Goal: Task Accomplishment & Management: Use online tool/utility

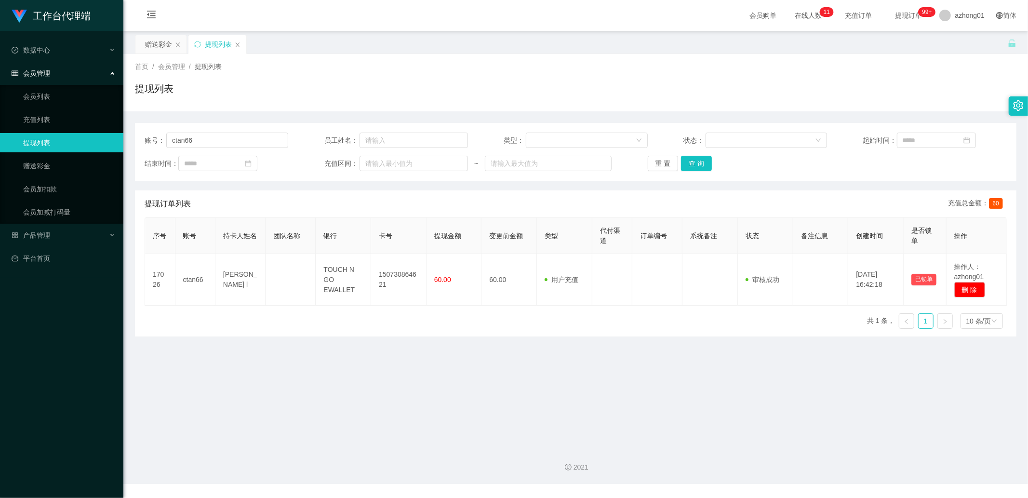
scroll to position [1, 0]
type input "calvinc5535"
click at [695, 161] on button "查 询" at bounding box center [696, 163] width 31 height 15
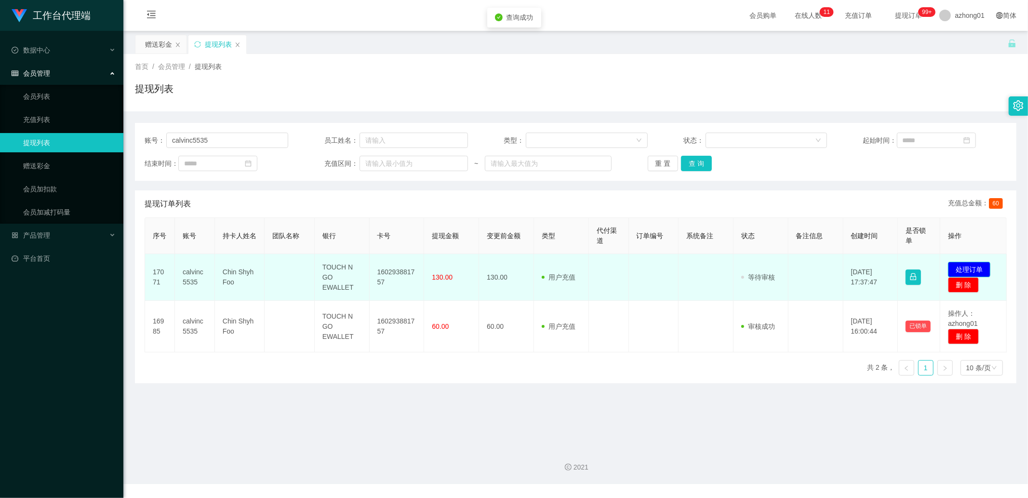
click at [971, 266] on button "处理订单" at bounding box center [969, 269] width 42 height 15
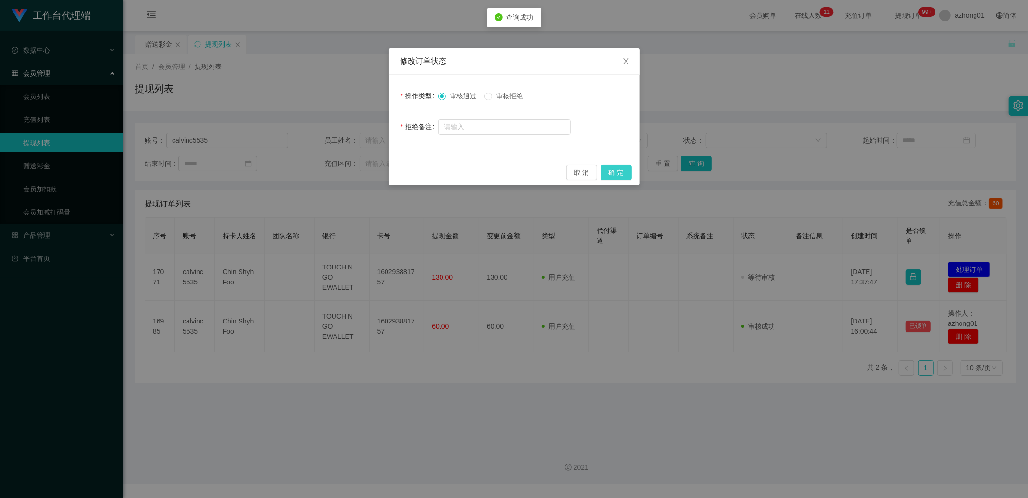
click at [612, 167] on button "确 定" at bounding box center [616, 172] width 31 height 15
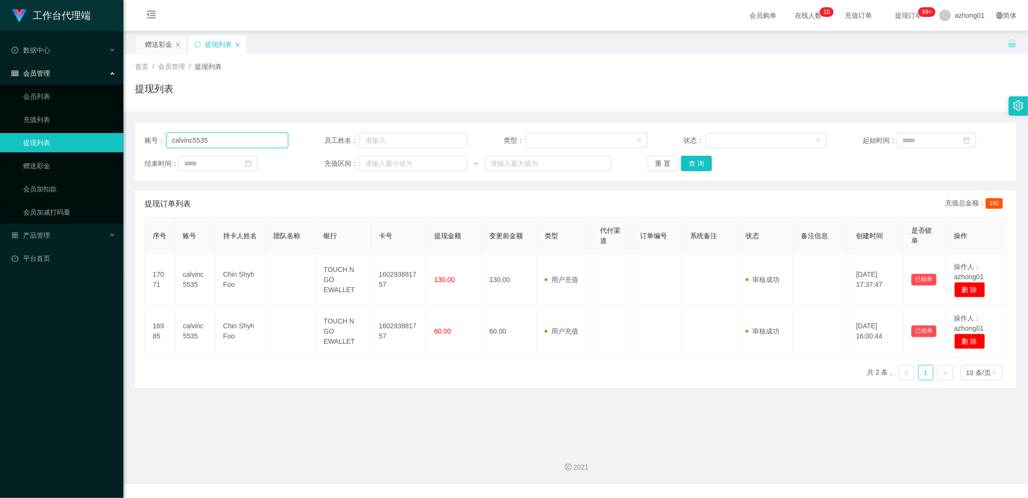
click at [257, 146] on input "calvinc5535" at bounding box center [227, 140] width 122 height 15
paste input "Sookim"
type input "Sookim"
click at [692, 164] on button "查 询" at bounding box center [696, 163] width 31 height 15
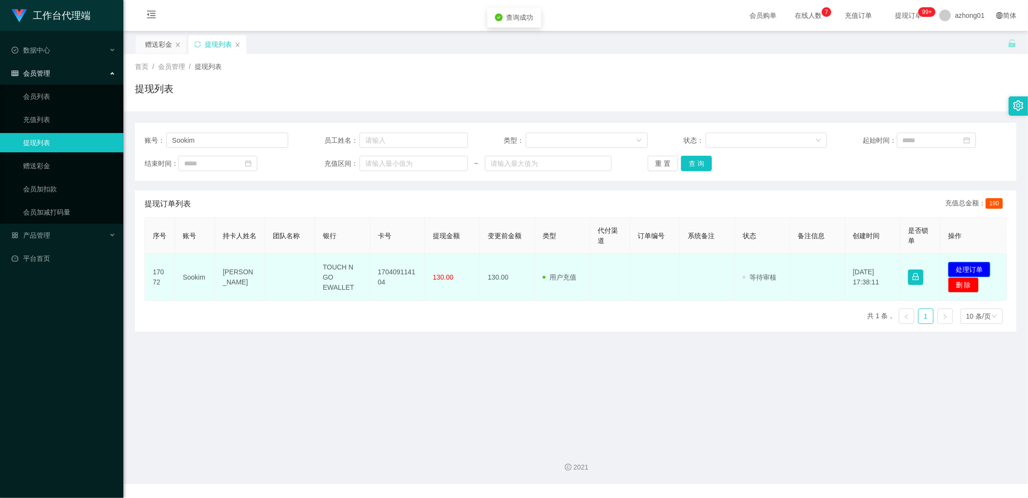
click at [965, 268] on button "处理订单" at bounding box center [969, 269] width 42 height 15
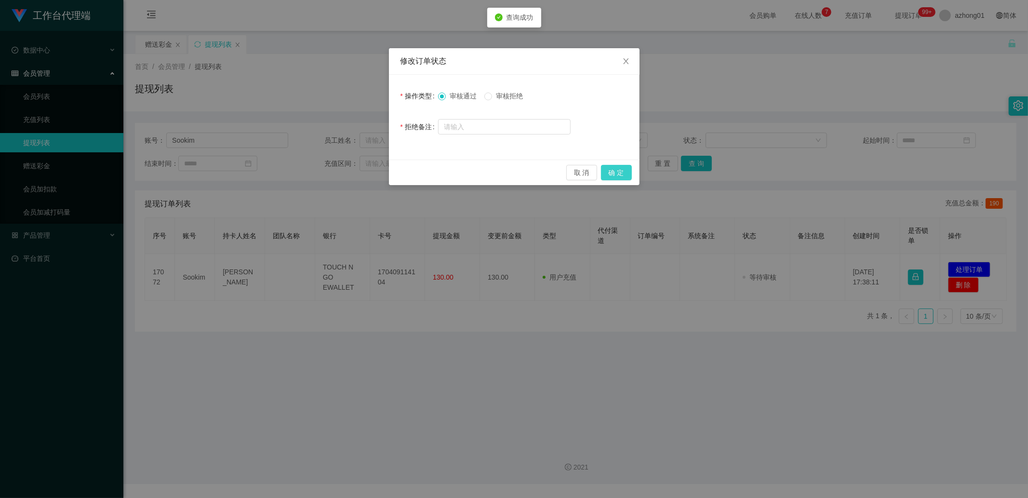
click at [609, 171] on button "确 定" at bounding box center [616, 172] width 31 height 15
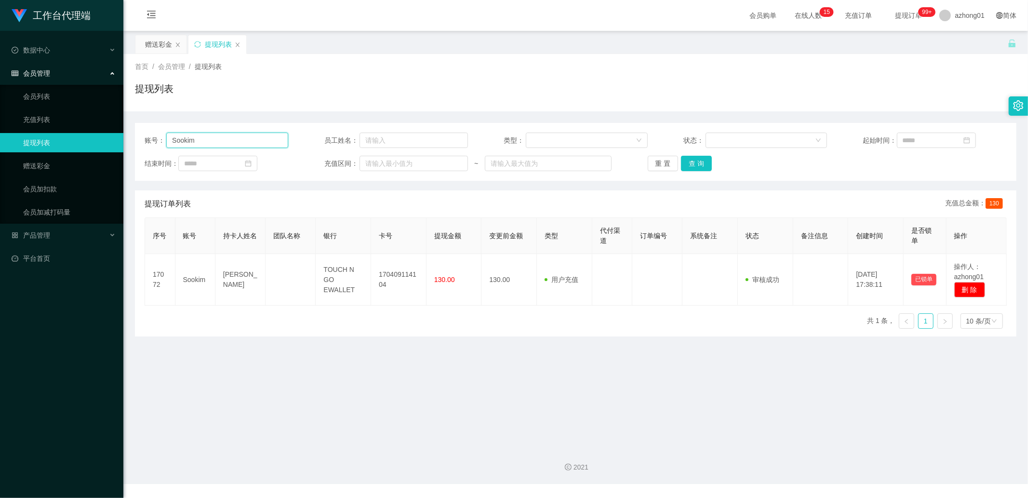
click at [247, 139] on input "Sookim" at bounding box center [227, 140] width 122 height 15
paste input "youtub1"
type input "youtub1"
click at [685, 163] on button "查 询" at bounding box center [696, 163] width 31 height 15
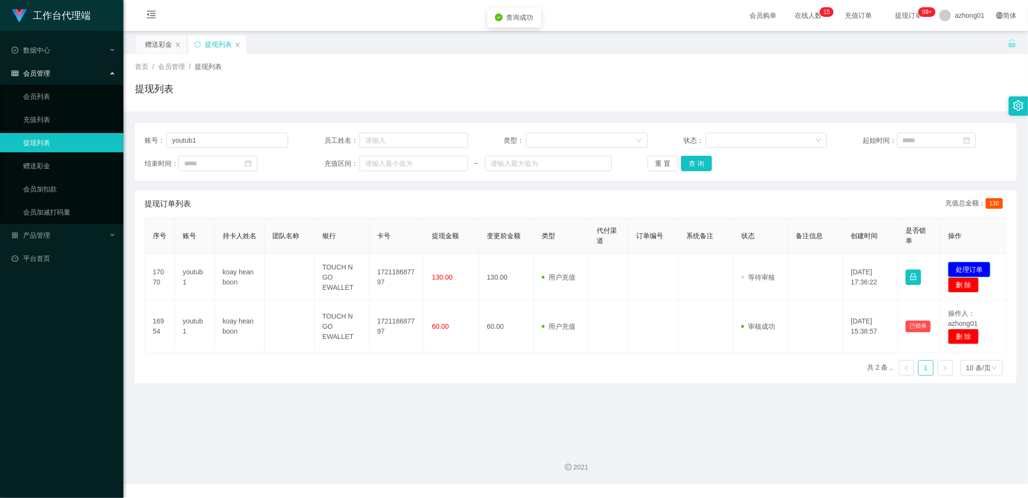
drag, startPoint x: 966, startPoint y: 264, endPoint x: 961, endPoint y: 262, distance: 6.0
click at [966, 264] on button "处理订单" at bounding box center [969, 269] width 42 height 15
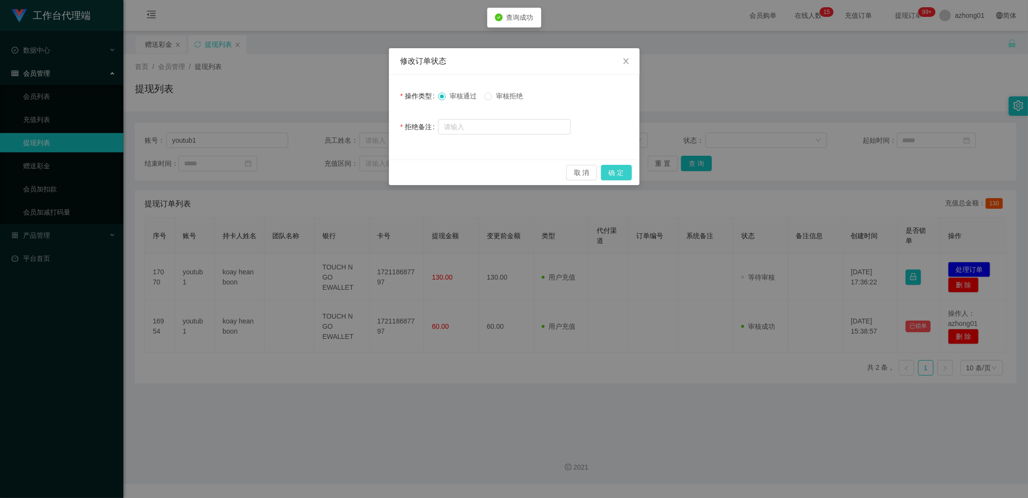
click at [611, 169] on button "确 定" at bounding box center [616, 172] width 31 height 15
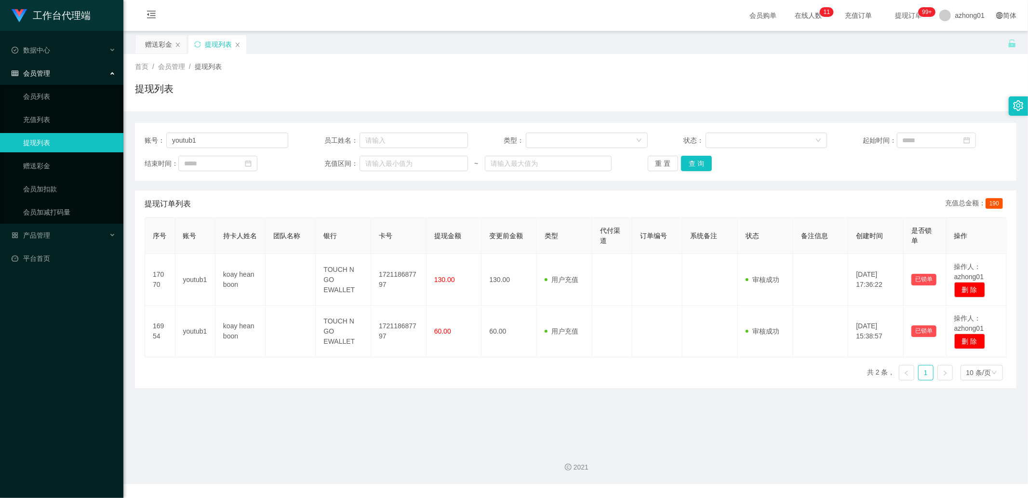
click at [214, 128] on div "账号： youtub1 员工姓名： 类型： 状态： 起始时间： 结束时间： 充值区间： ~ 重 置 查 询" at bounding box center [575, 152] width 881 height 58
click at [211, 143] on input "youtub1" at bounding box center [227, 140] width 122 height 15
paste input "wa3"
type input "wa3"
drag, startPoint x: 688, startPoint y: 161, endPoint x: 698, endPoint y: 161, distance: 10.1
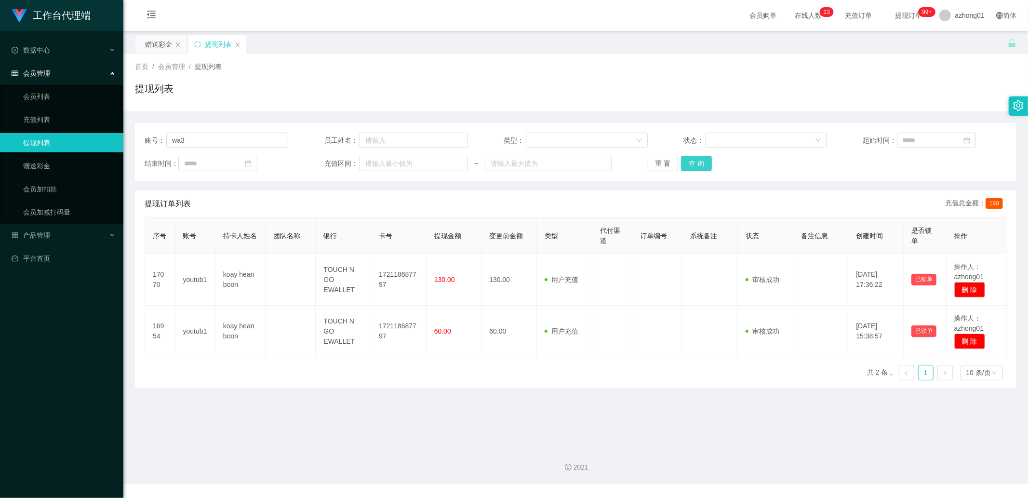
click at [688, 161] on button "查 询" at bounding box center [696, 163] width 31 height 15
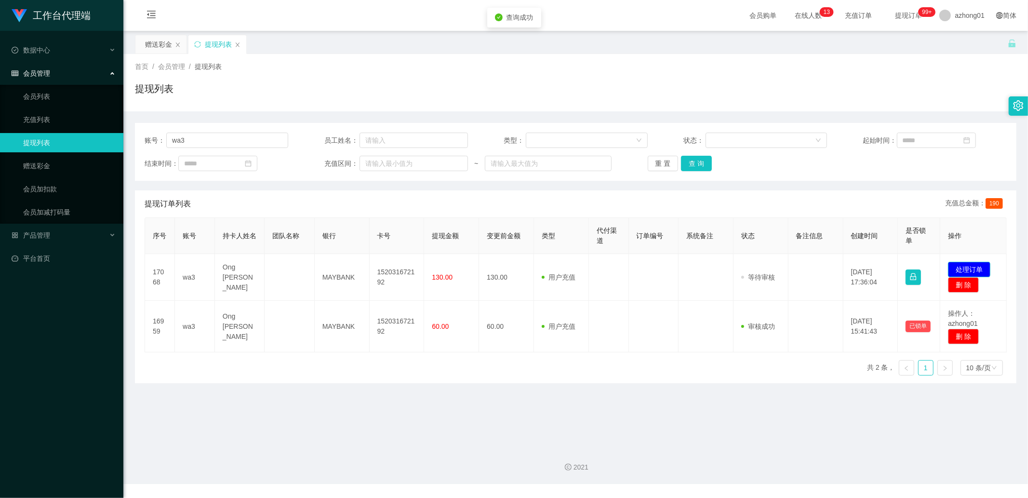
drag, startPoint x: 957, startPoint y: 267, endPoint x: 947, endPoint y: 268, distance: 10.3
click at [957, 267] on button "处理订单" at bounding box center [969, 269] width 42 height 15
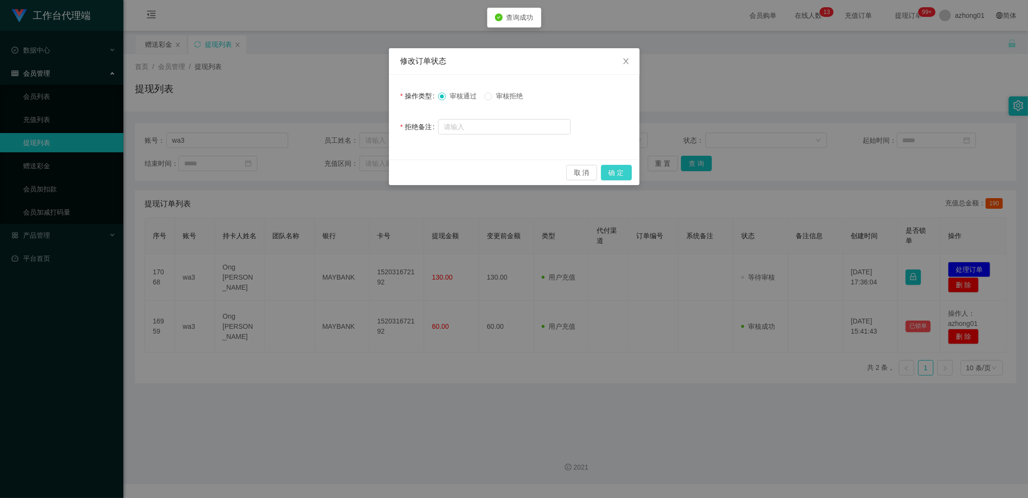
click at [620, 165] on button "确 定" at bounding box center [616, 172] width 31 height 15
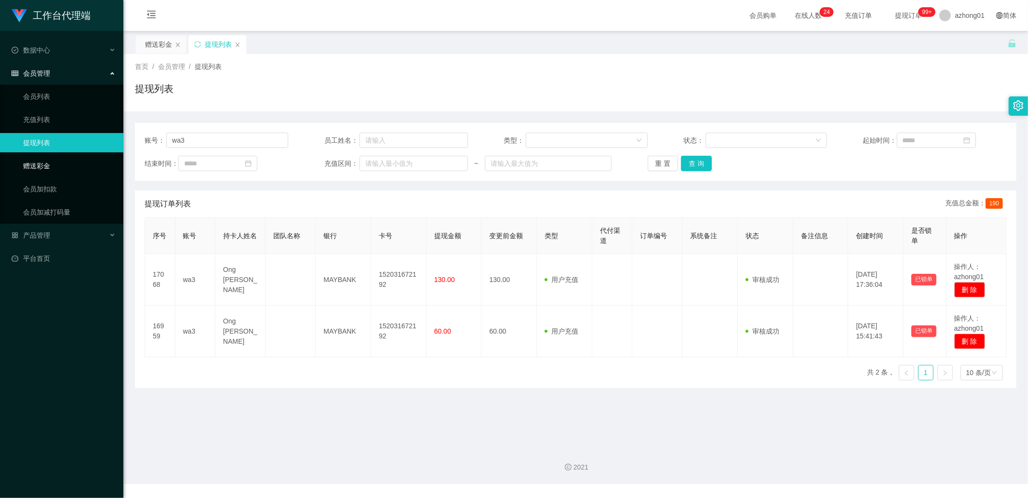
click at [86, 167] on link "赠送彩金" at bounding box center [69, 165] width 93 height 19
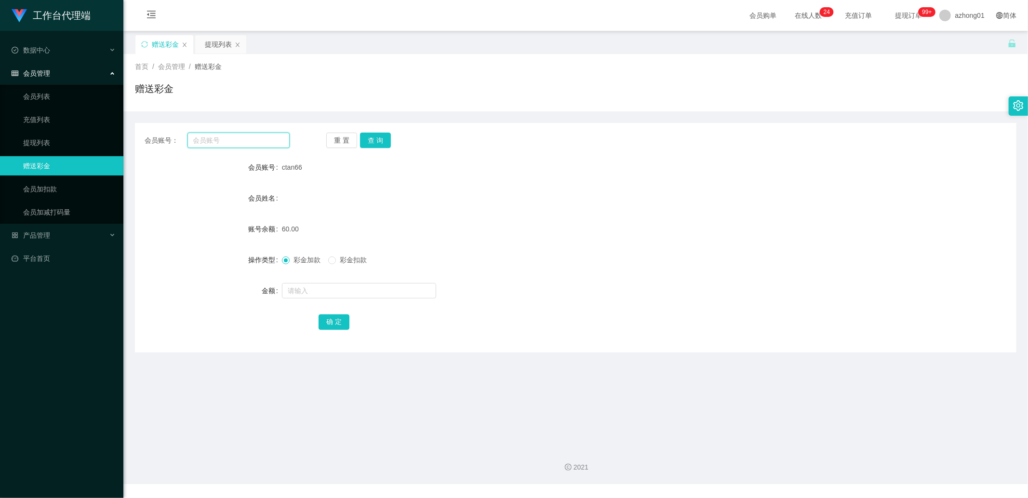
click at [237, 141] on input "text" at bounding box center [238, 140] width 103 height 15
paste input "who110388who"
type input "who110388who"
click at [362, 137] on button "查 询" at bounding box center [375, 140] width 31 height 15
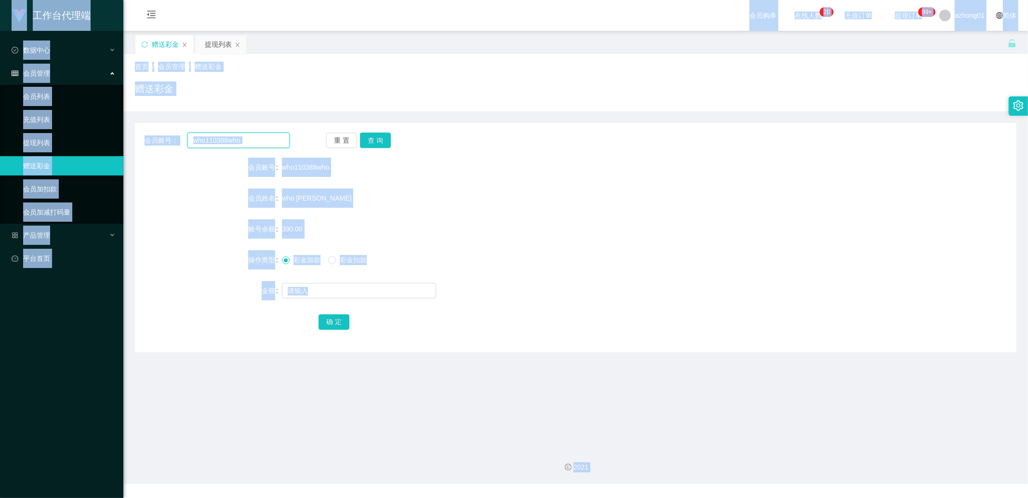
click at [244, 144] on input "who110388who" at bounding box center [238, 140] width 103 height 15
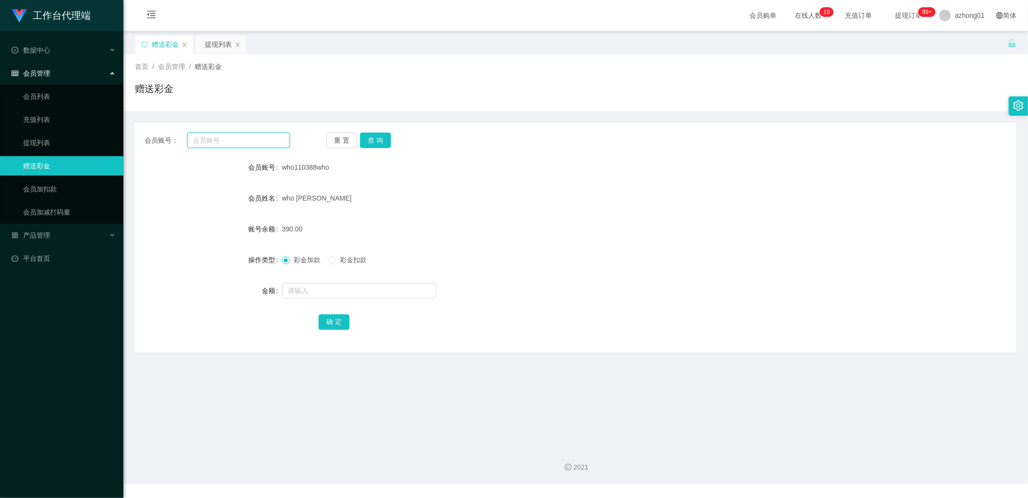
click at [239, 145] on input "text" at bounding box center [238, 140] width 103 height 15
paste input "who110388who"
type input "who110388who"
click at [365, 145] on button "查 询" at bounding box center [375, 140] width 31 height 15
click at [373, 134] on button "查 询" at bounding box center [375, 140] width 31 height 15
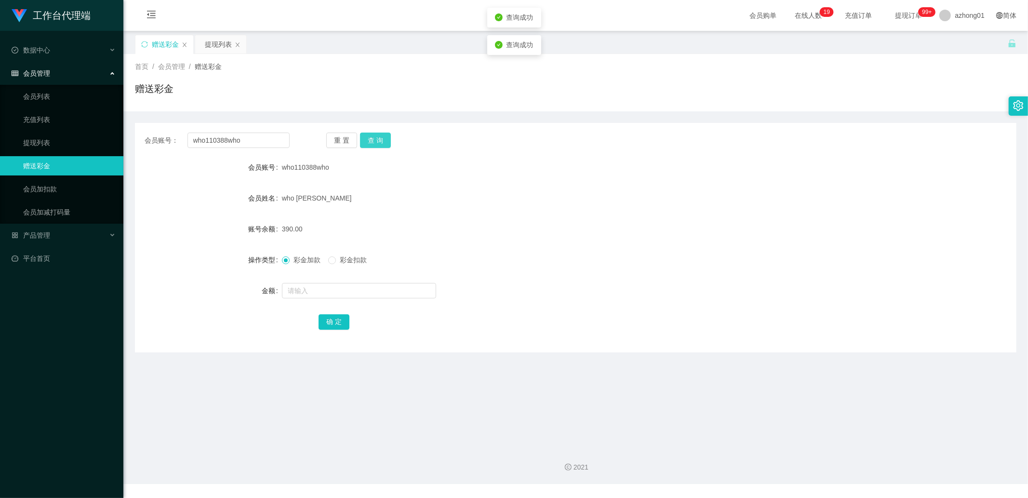
click at [373, 134] on button "查 询" at bounding box center [375, 140] width 31 height 15
click at [259, 142] on input "who110388who" at bounding box center [238, 140] width 103 height 15
paste input "who110388who"
type input "who110388who"
click at [378, 135] on button "查 询" at bounding box center [375, 140] width 31 height 15
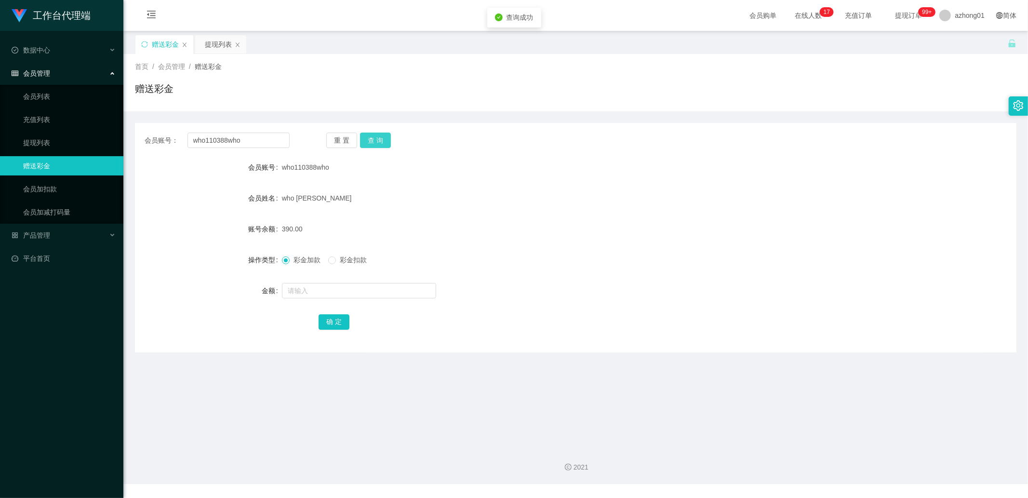
click at [372, 136] on button "查 询" at bounding box center [375, 140] width 31 height 15
click at [272, 141] on input "who110388who" at bounding box center [238, 140] width 103 height 15
paste input "laomi"
type input "laomi"
click at [377, 138] on button "查 询" at bounding box center [375, 140] width 31 height 15
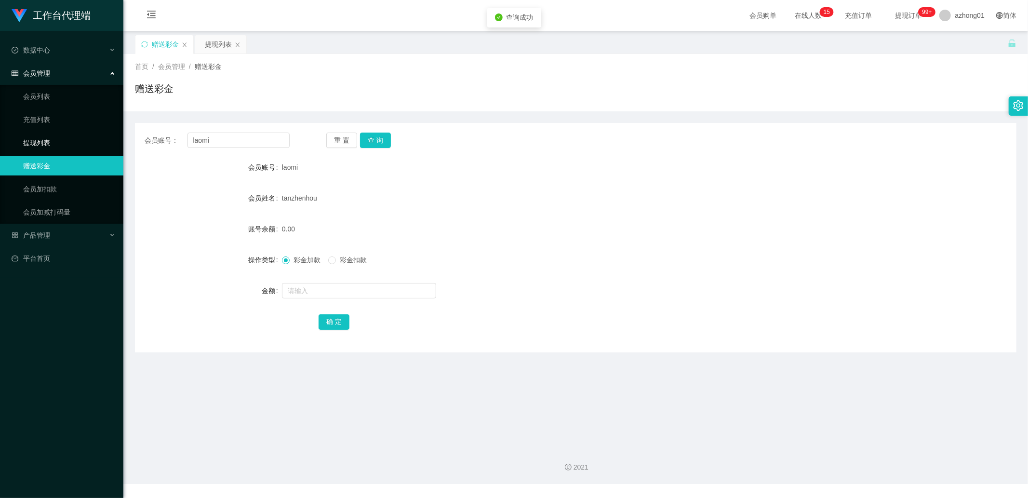
click at [32, 143] on link "提现列表" at bounding box center [69, 142] width 93 height 19
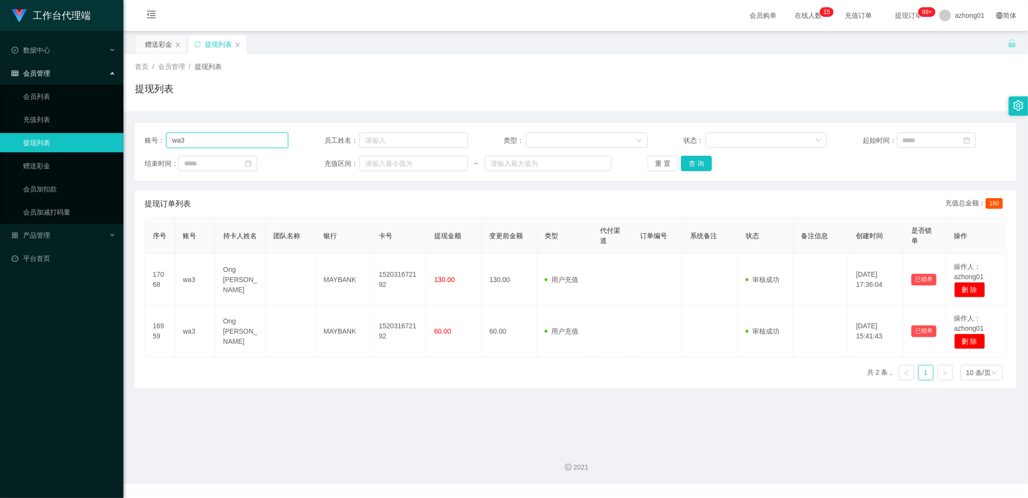
click at [234, 142] on input "wa3" at bounding box center [227, 140] width 122 height 15
paste input "laomi"
type input "laomi"
click at [690, 158] on button "查 询" at bounding box center [696, 163] width 31 height 15
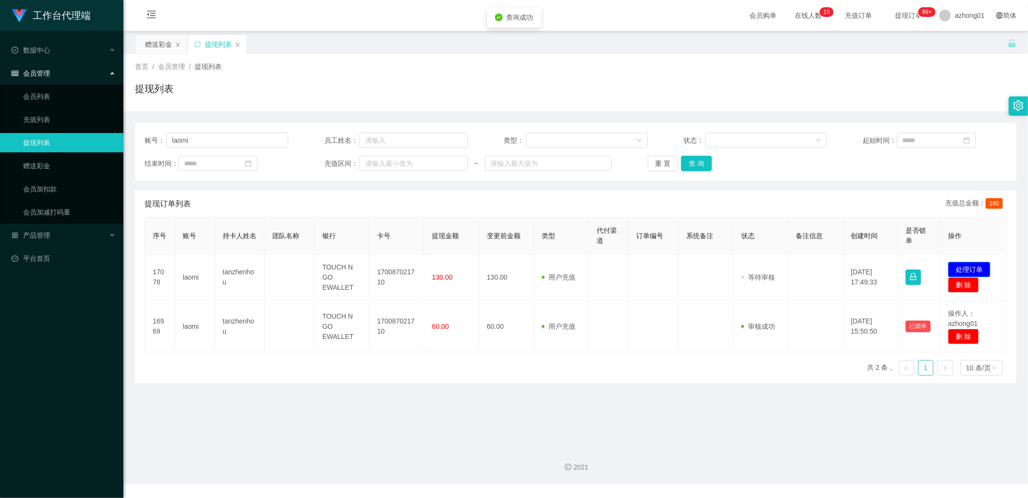
click at [976, 271] on button "处理订单" at bounding box center [969, 269] width 42 height 15
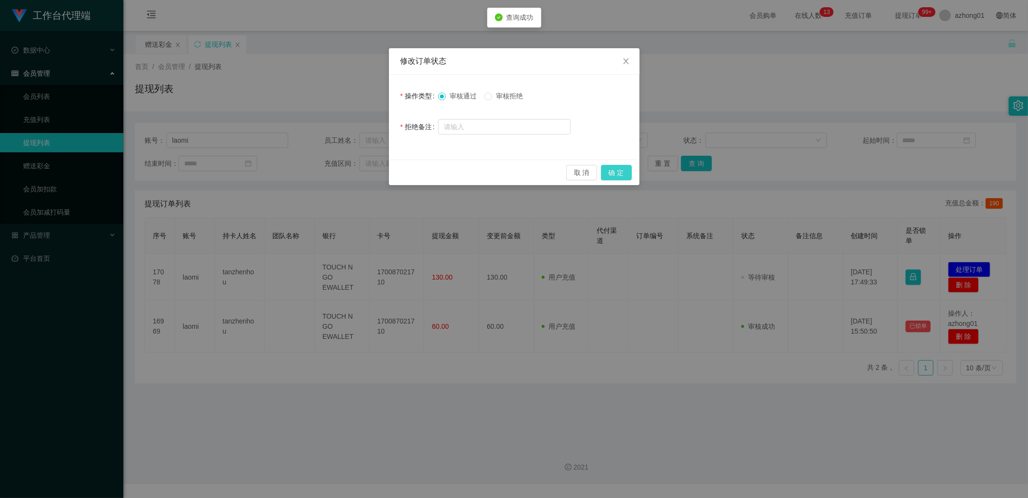
click at [620, 177] on button "确 定" at bounding box center [616, 172] width 31 height 15
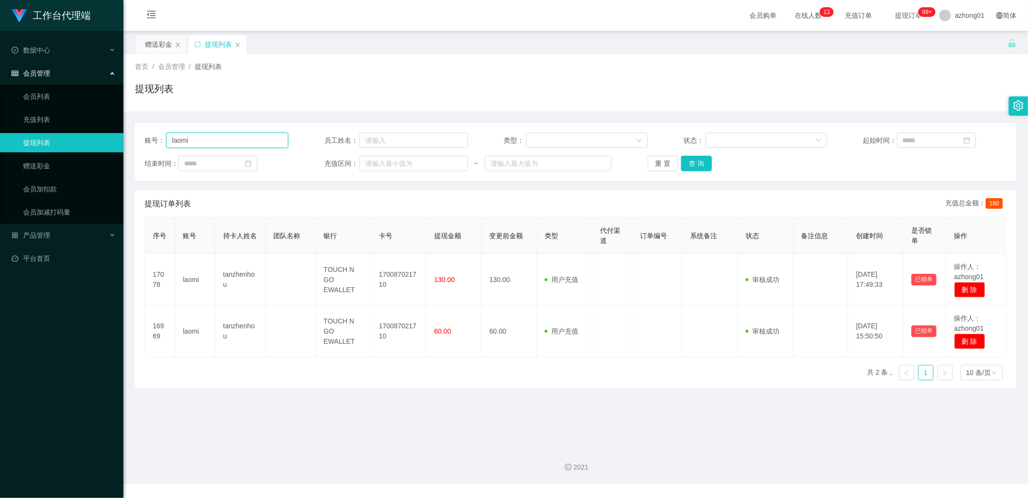
click at [222, 145] on input "laomi" at bounding box center [227, 140] width 122 height 15
paste input "Fei123"
type input "Fei123"
drag, startPoint x: 697, startPoint y: 167, endPoint x: 692, endPoint y: 169, distance: 5.5
click at [697, 167] on button "查 询" at bounding box center [696, 163] width 31 height 15
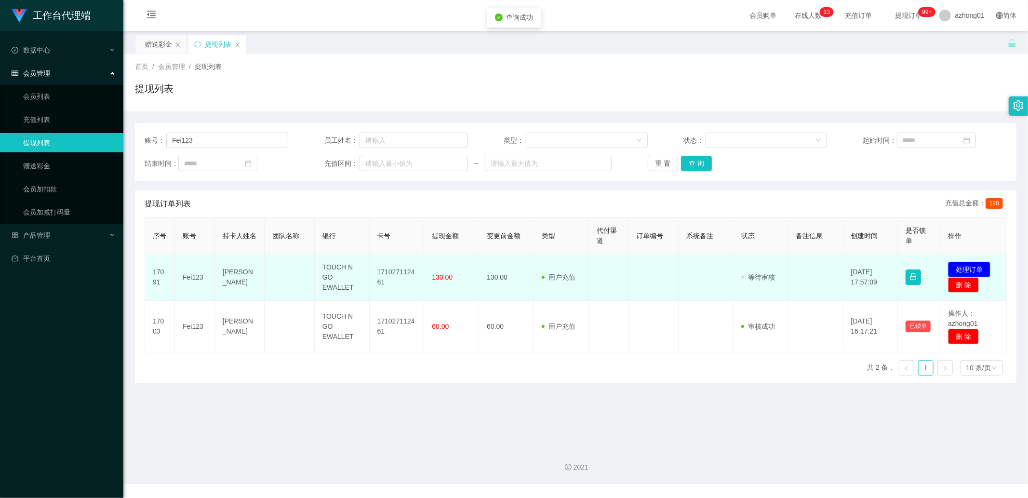
click at [981, 271] on button "处理订单" at bounding box center [969, 269] width 42 height 15
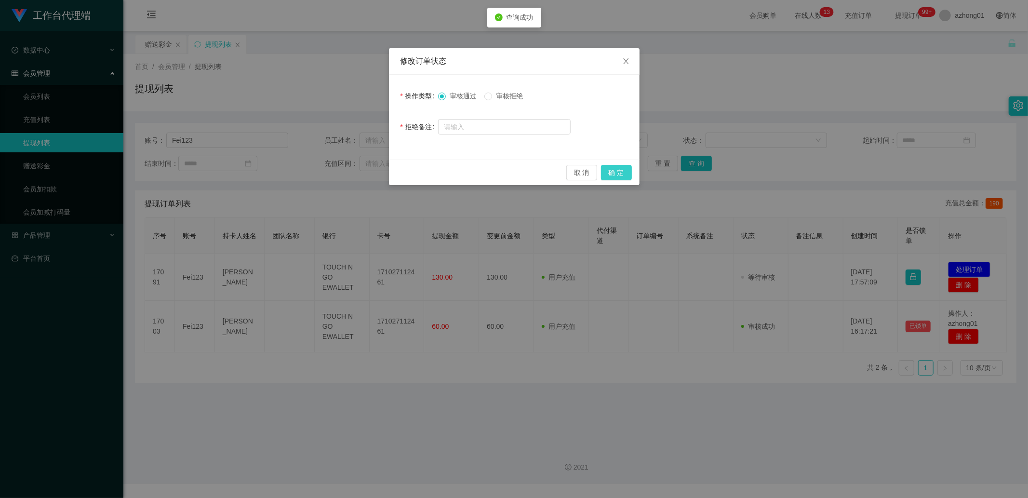
click at [621, 165] on button "确 定" at bounding box center [616, 172] width 31 height 15
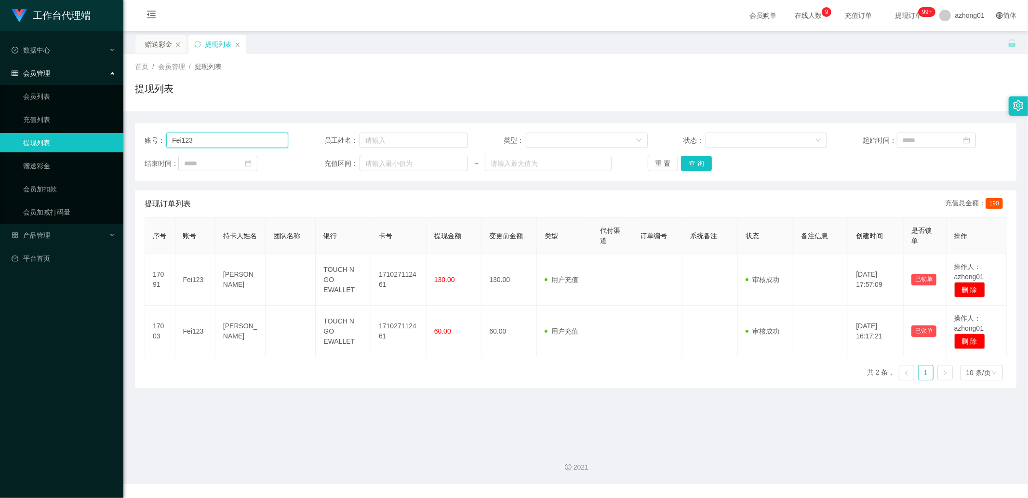
click at [219, 141] on input "Fei123" at bounding box center [227, 140] width 122 height 15
paste input "Horace1914"
type input "Horace1914"
click at [691, 163] on button "查 询" at bounding box center [696, 163] width 31 height 15
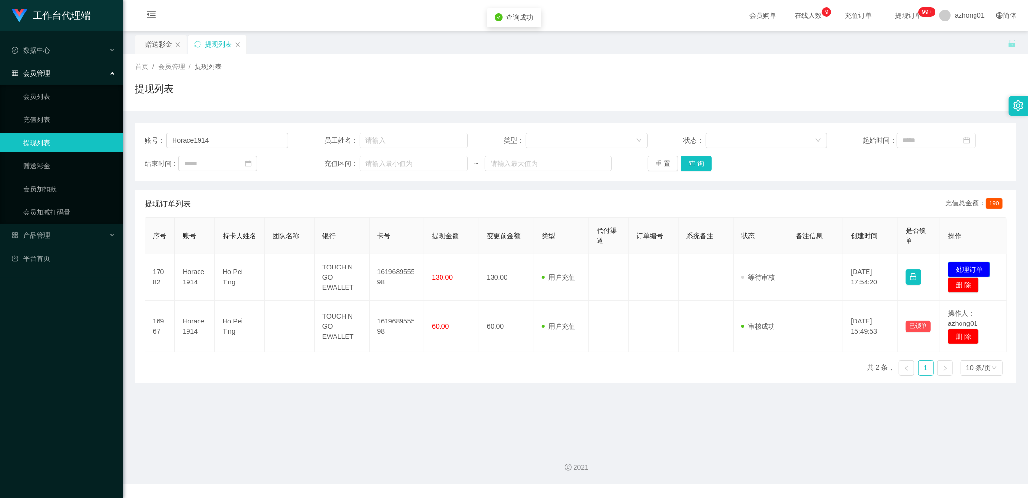
drag, startPoint x: 977, startPoint y: 270, endPoint x: 945, endPoint y: 255, distance: 35.4
click at [977, 269] on button "处理订单" at bounding box center [969, 269] width 42 height 15
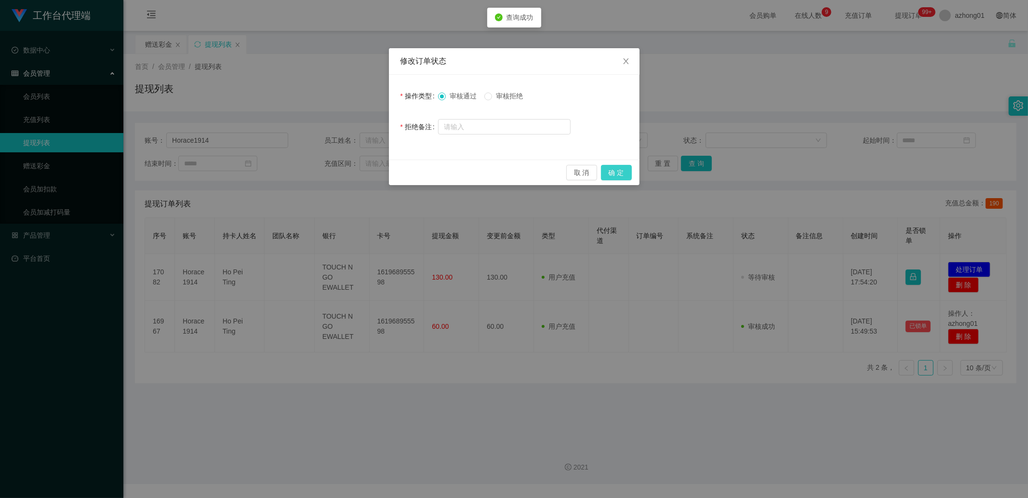
click at [604, 175] on button "确 定" at bounding box center [616, 172] width 31 height 15
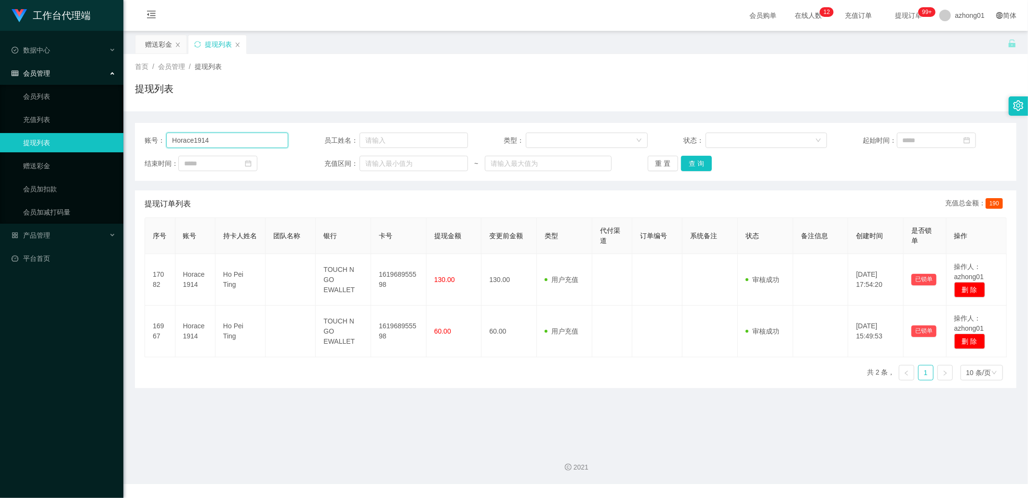
click at [237, 142] on input "Horace1914" at bounding box center [227, 140] width 122 height 15
paste input "who110388who"
type input "who110388who"
drag, startPoint x: 695, startPoint y: 164, endPoint x: 836, endPoint y: 195, distance: 144.4
click at [695, 164] on button "查 询" at bounding box center [696, 163] width 31 height 15
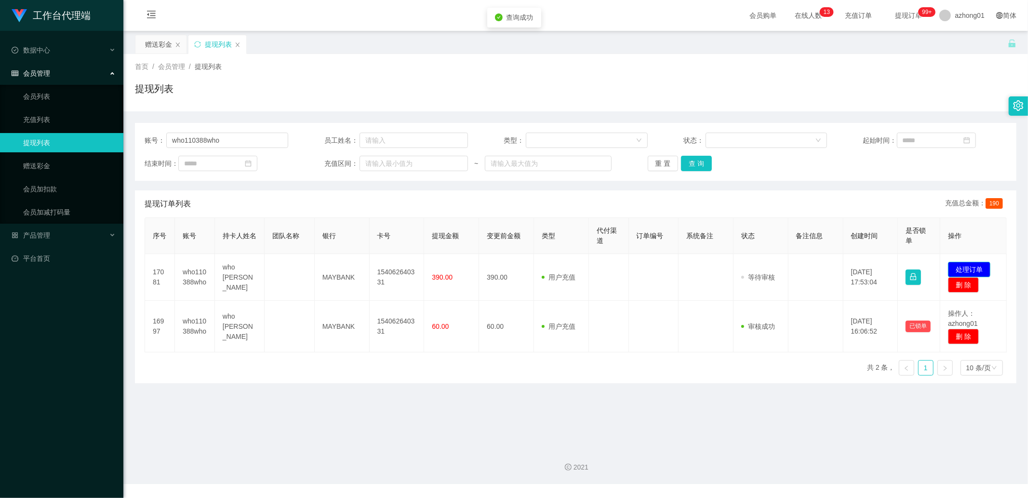
drag, startPoint x: 957, startPoint y: 267, endPoint x: 935, endPoint y: 257, distance: 23.3
click at [957, 267] on button "处理订单" at bounding box center [969, 269] width 42 height 15
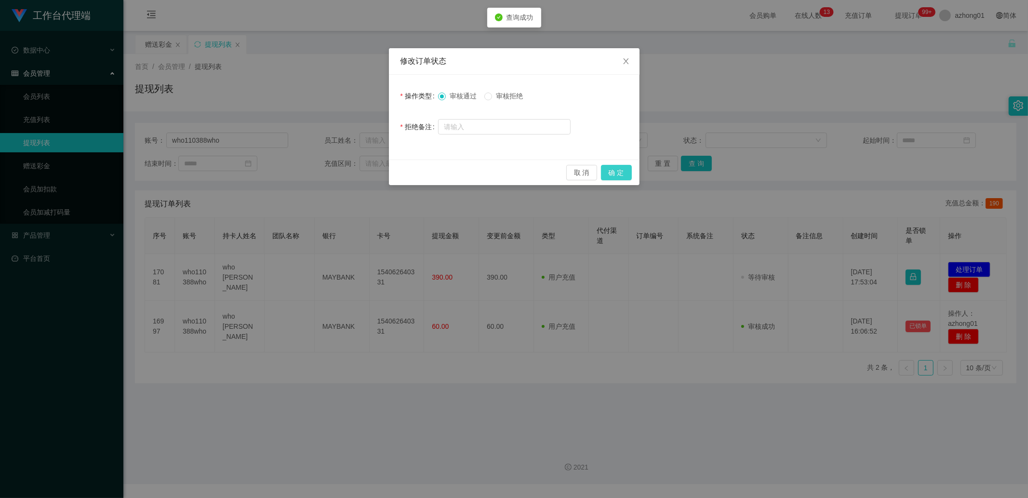
click at [609, 170] on button "确 定" at bounding box center [616, 172] width 31 height 15
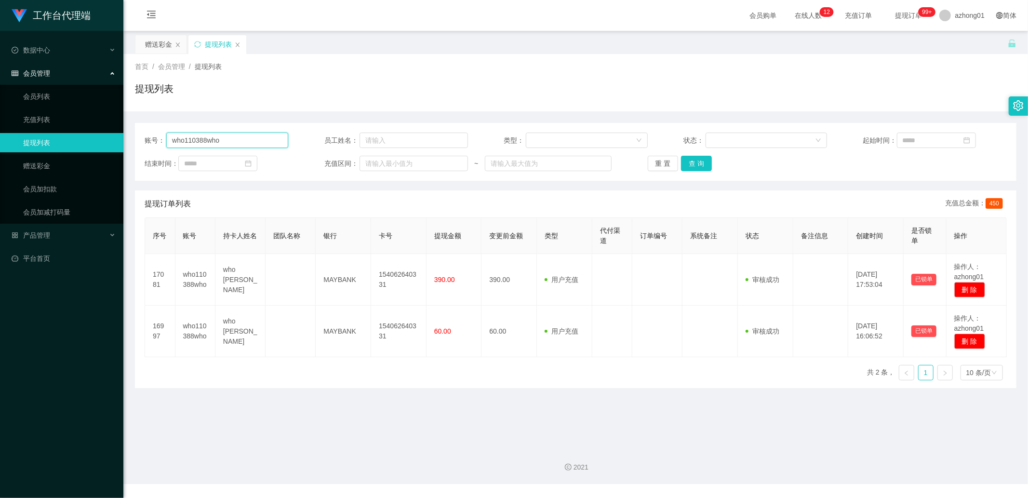
click at [243, 140] on input "who110388who" at bounding box center [227, 140] width 122 height 15
paste input "andrew7661"
type input "andrew7661"
click at [705, 167] on button "查 询" at bounding box center [696, 163] width 31 height 15
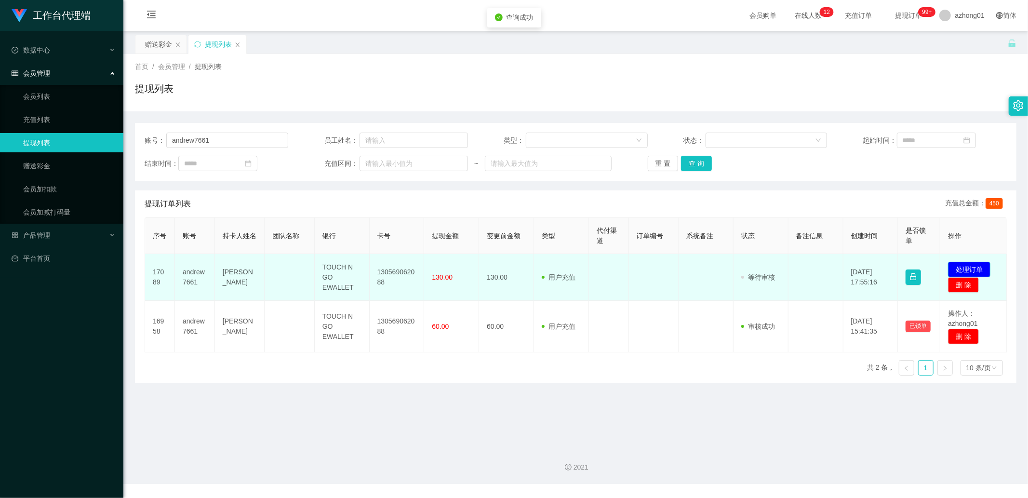
click at [953, 270] on button "处理订单" at bounding box center [969, 269] width 42 height 15
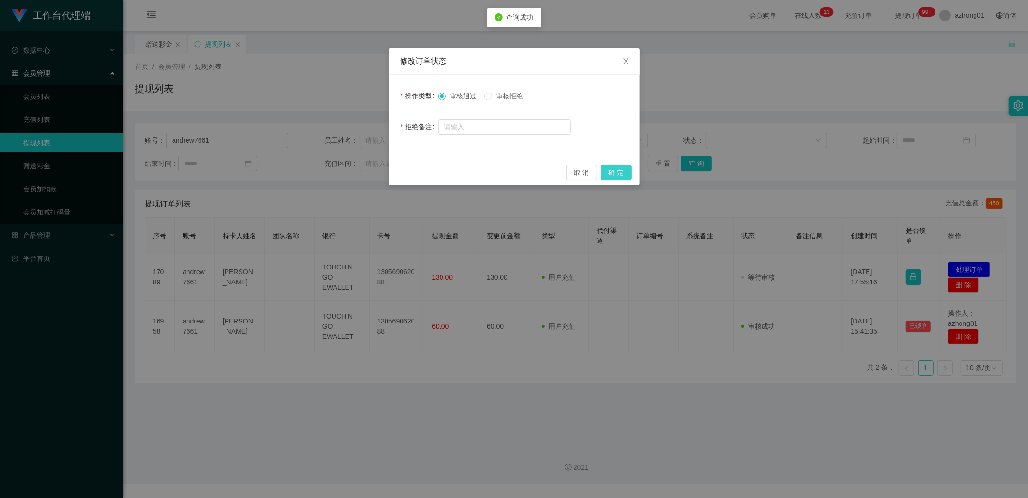
click at [620, 170] on button "确 定" at bounding box center [616, 172] width 31 height 15
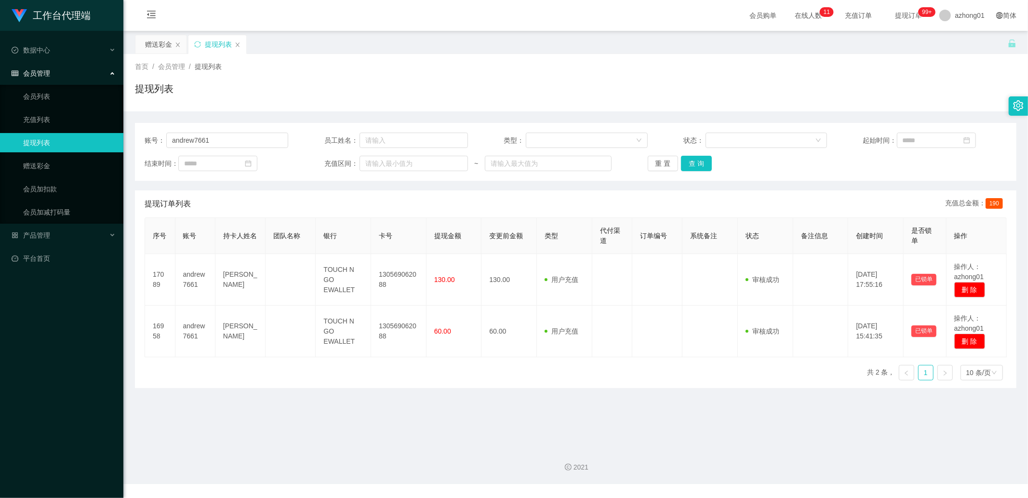
click at [216, 148] on div "账号： andrew7661 员工姓名： 类型： 状态： 起始时间： 结束时间： 充值区间： ~ 重 置 查 询" at bounding box center [575, 152] width 881 height 58
click at [221, 141] on input "andrew7661" at bounding box center [227, 140] width 122 height 15
paste input "ctan66"
type input "ctan66"
click at [681, 162] on button "查 询" at bounding box center [696, 163] width 31 height 15
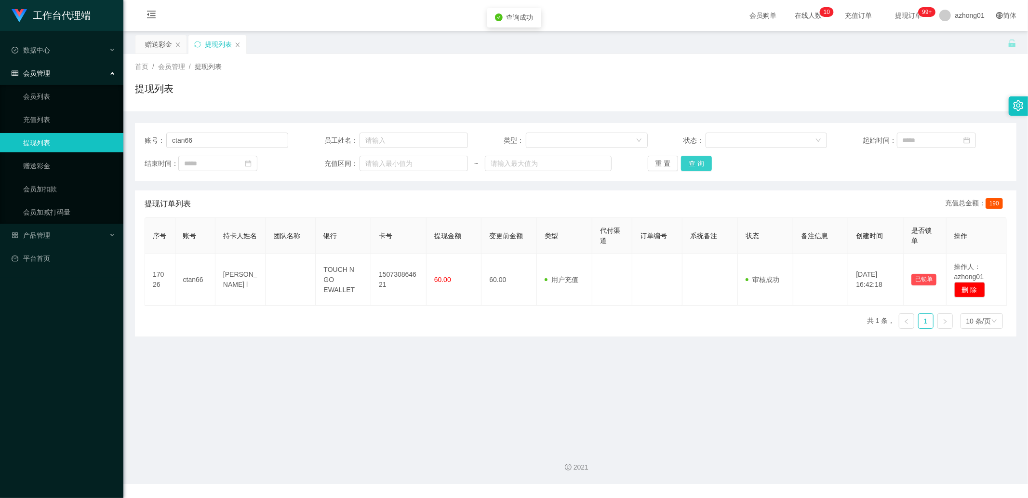
click at [705, 161] on button "查 询" at bounding box center [696, 163] width 31 height 15
click at [23, 170] on link "赠送彩金" at bounding box center [69, 165] width 93 height 19
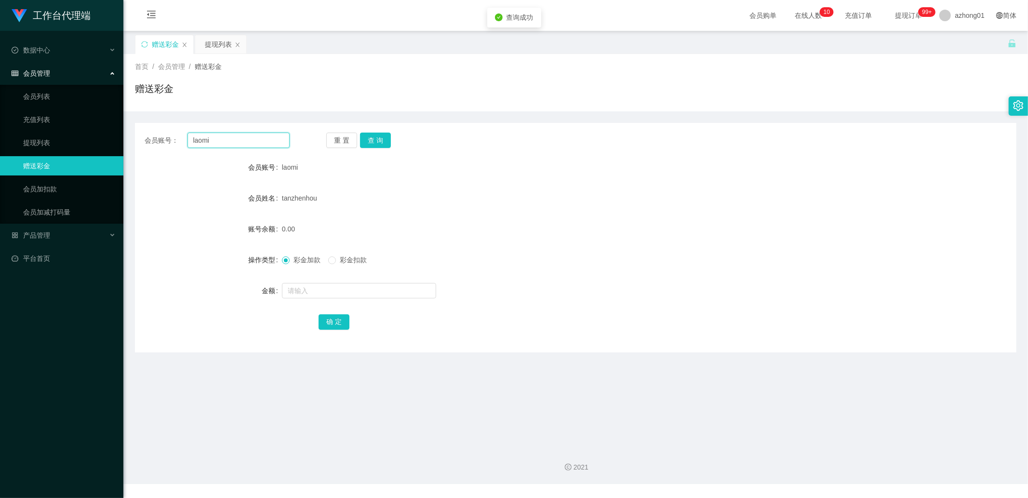
click at [243, 142] on input "laomi" at bounding box center [238, 140] width 103 height 15
paste input "ctan66"
type input "ctan66"
click at [387, 141] on button "查 询" at bounding box center [375, 140] width 31 height 15
click at [300, 291] on input "text" at bounding box center [359, 290] width 154 height 15
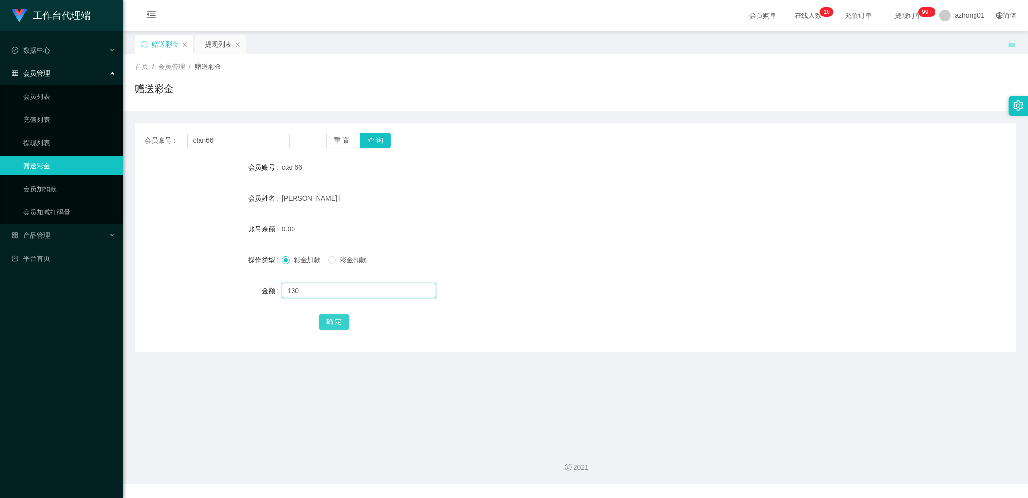
type input "130"
click at [330, 321] on button "确 定" at bounding box center [334, 321] width 31 height 15
click at [224, 137] on input "ctan66" at bounding box center [238, 140] width 103 height 15
drag, startPoint x: 30, startPoint y: 145, endPoint x: 46, endPoint y: 144, distance: 16.0
click at [30, 145] on link "提现列表" at bounding box center [69, 142] width 93 height 19
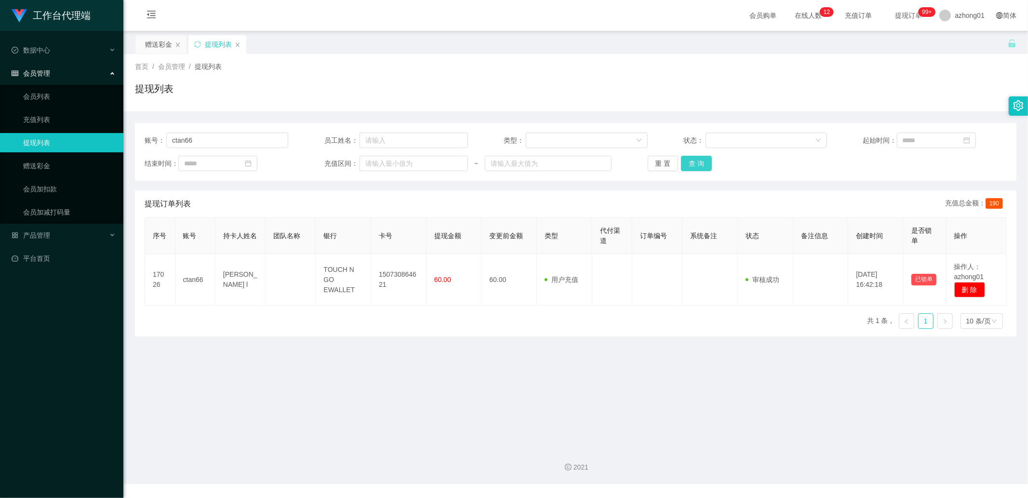
click at [704, 165] on button "查 询" at bounding box center [696, 163] width 31 height 15
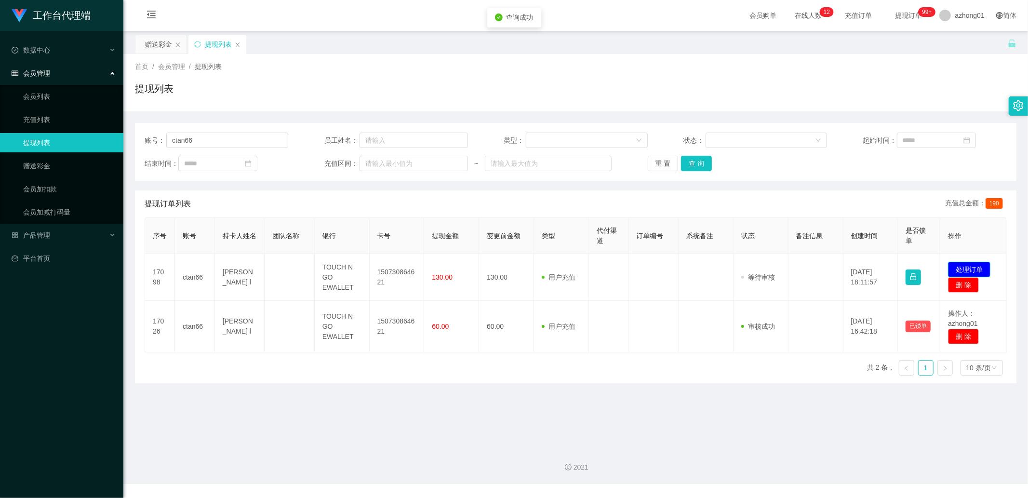
drag, startPoint x: 981, startPoint y: 271, endPoint x: 938, endPoint y: 269, distance: 42.5
click at [980, 270] on button "处理订单" at bounding box center [969, 269] width 42 height 15
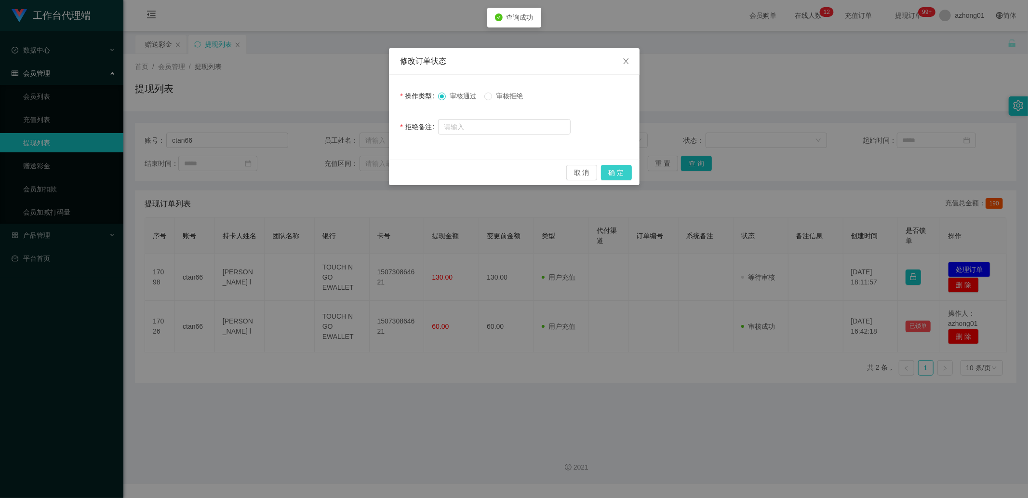
click at [610, 174] on button "确 定" at bounding box center [616, 172] width 31 height 15
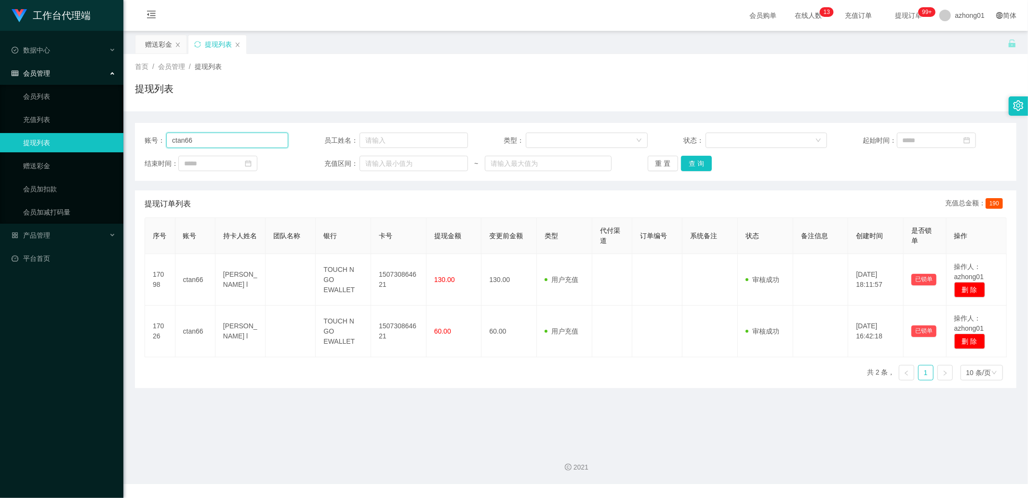
click at [228, 143] on input "ctan66" at bounding box center [227, 140] width 122 height 15
paste input "BlackEagle86"
type input "BlackEagle86"
click at [695, 167] on button "查 询" at bounding box center [696, 163] width 31 height 15
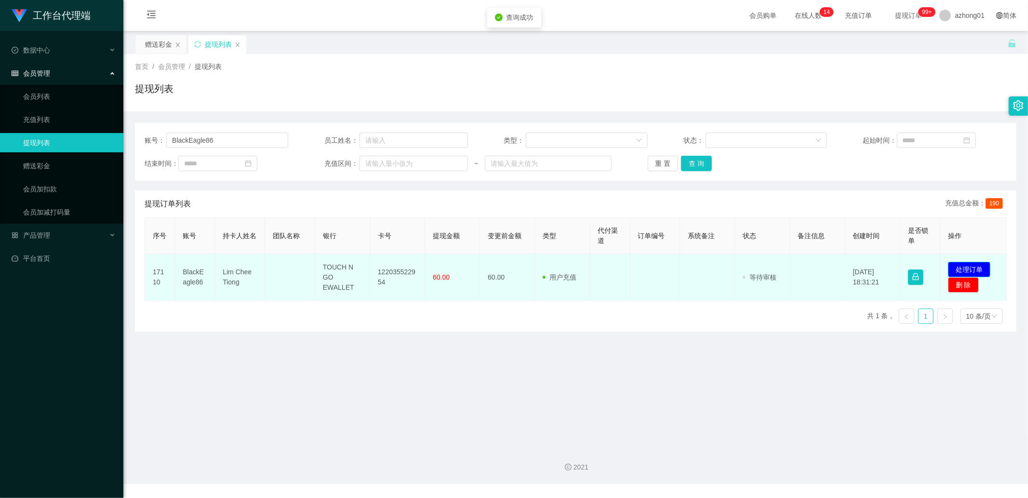
click at [976, 267] on button "处理订单" at bounding box center [969, 269] width 42 height 15
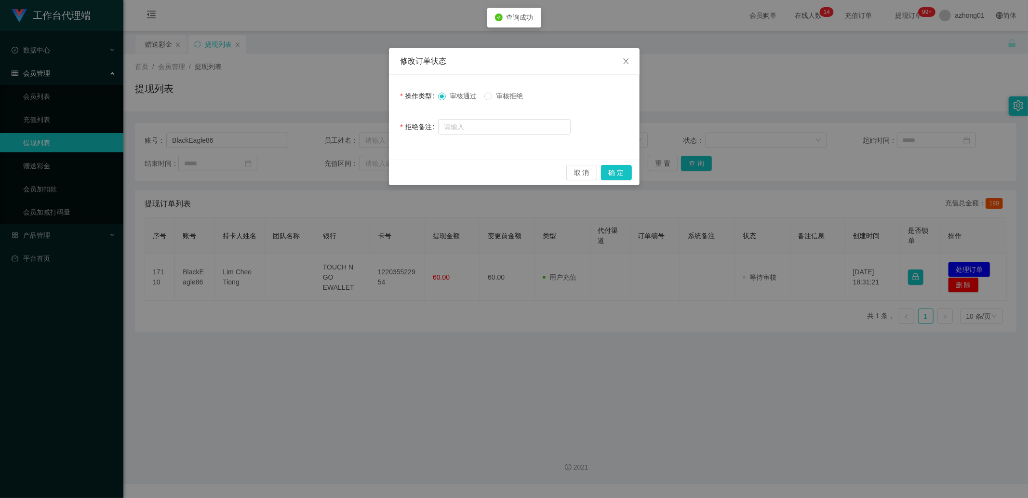
click at [623, 164] on div "取 消 确 定" at bounding box center [514, 173] width 251 height 26
click at [621, 169] on button "确 定" at bounding box center [616, 172] width 31 height 15
